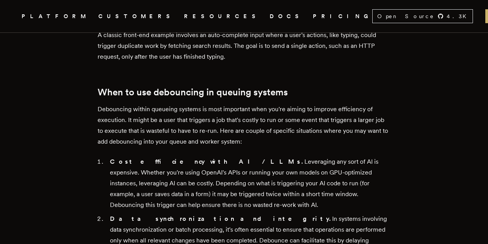
click at [116, 98] on h2 "When to use debouncing in queuing systems" at bounding box center [244, 92] width 293 height 11
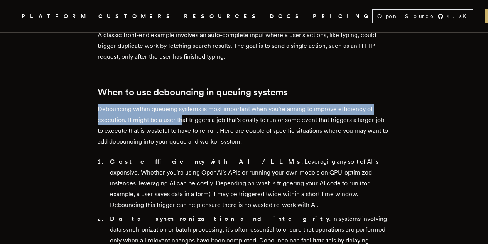
drag, startPoint x: 99, startPoint y: 120, endPoint x: 186, endPoint y: 140, distance: 89.2
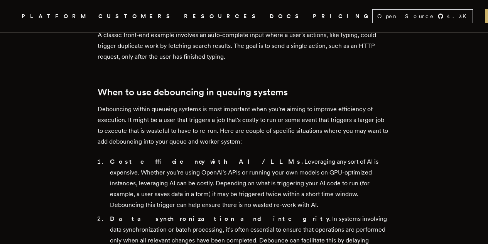
click at [194, 140] on p "Debouncing within queueing systems is most important when you're aiming to impr…" at bounding box center [244, 125] width 293 height 43
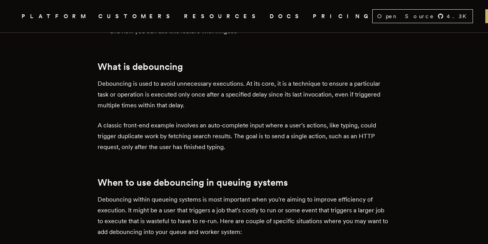
scroll to position [402, 0]
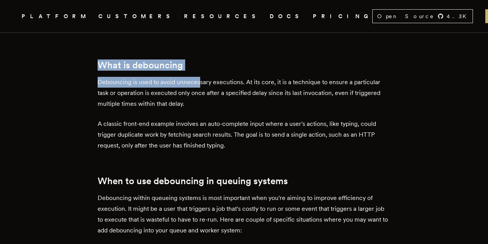
drag, startPoint x: 104, startPoint y: 81, endPoint x: 202, endPoint y: 87, distance: 98.6
click at [198, 71] on h2 "What is debouncing" at bounding box center [244, 65] width 293 height 11
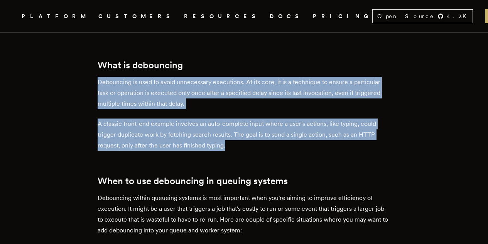
drag, startPoint x: 101, startPoint y: 98, endPoint x: 245, endPoint y: 162, distance: 157.6
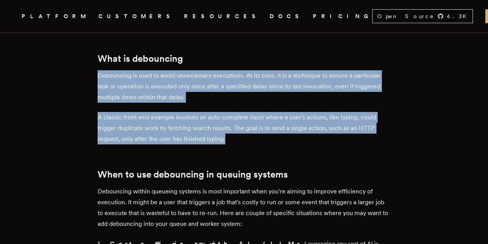
scroll to position [410, 0]
